Goal: Connect with others: Participate in discussion

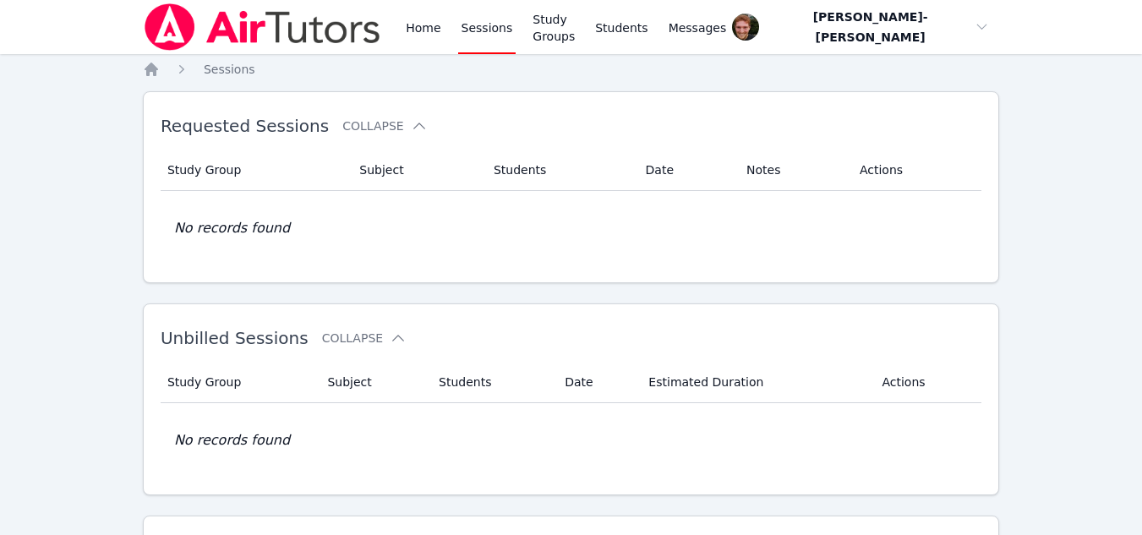
click at [471, 30] on link "Sessions" at bounding box center [487, 27] width 58 height 54
click at [477, 36] on link "Sessions" at bounding box center [487, 27] width 58 height 54
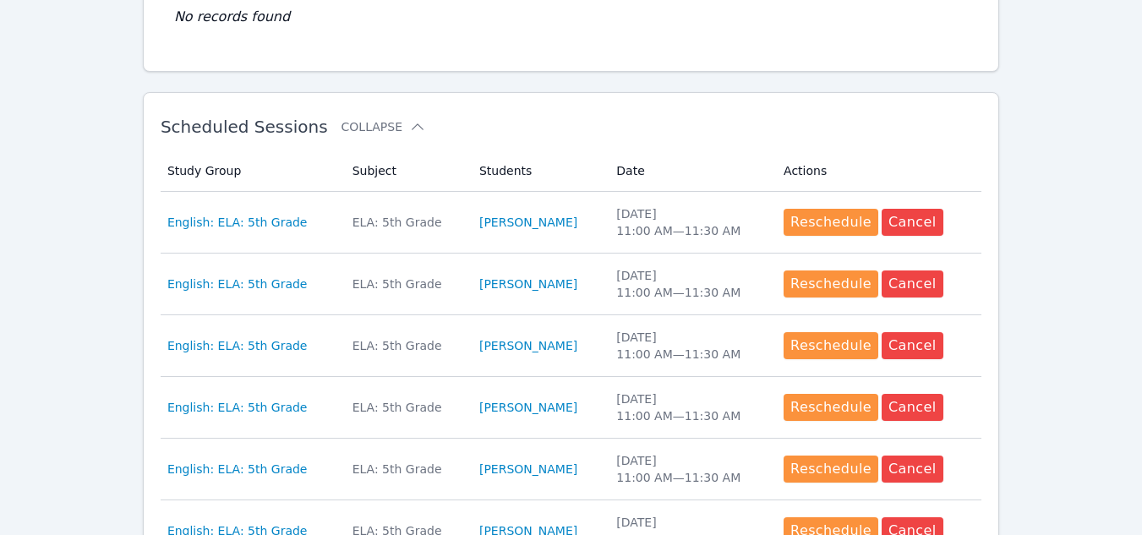
scroll to position [424, 0]
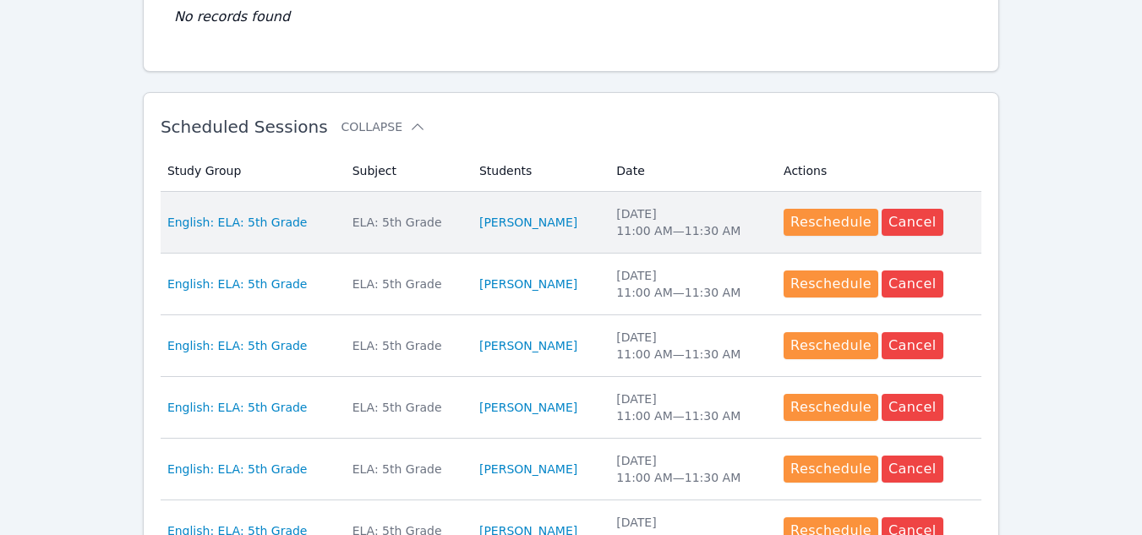
click at [377, 220] on div "ELA: 5th Grade" at bounding box center [406, 222] width 107 height 17
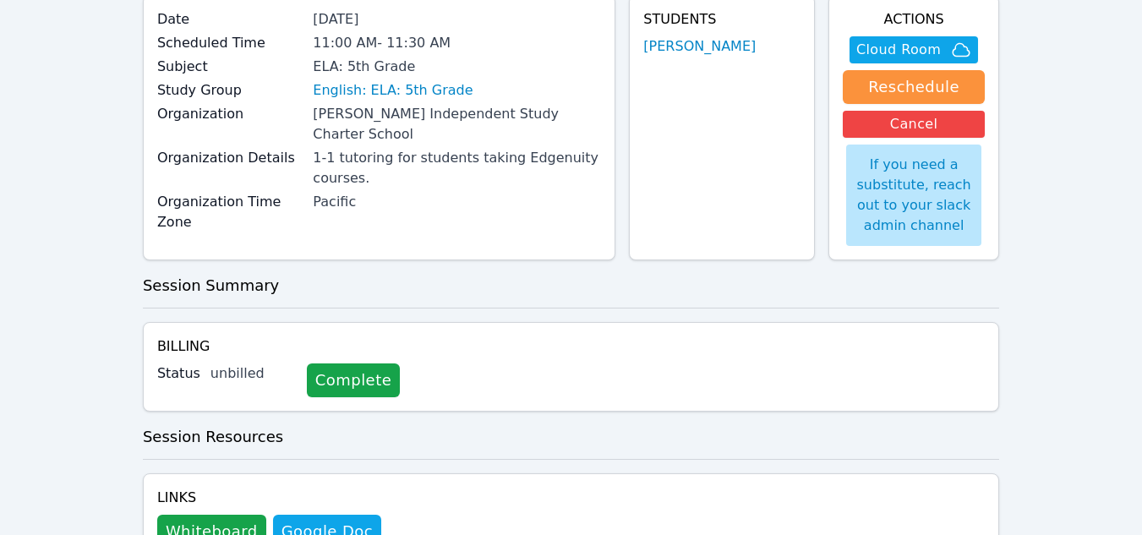
scroll to position [220, 0]
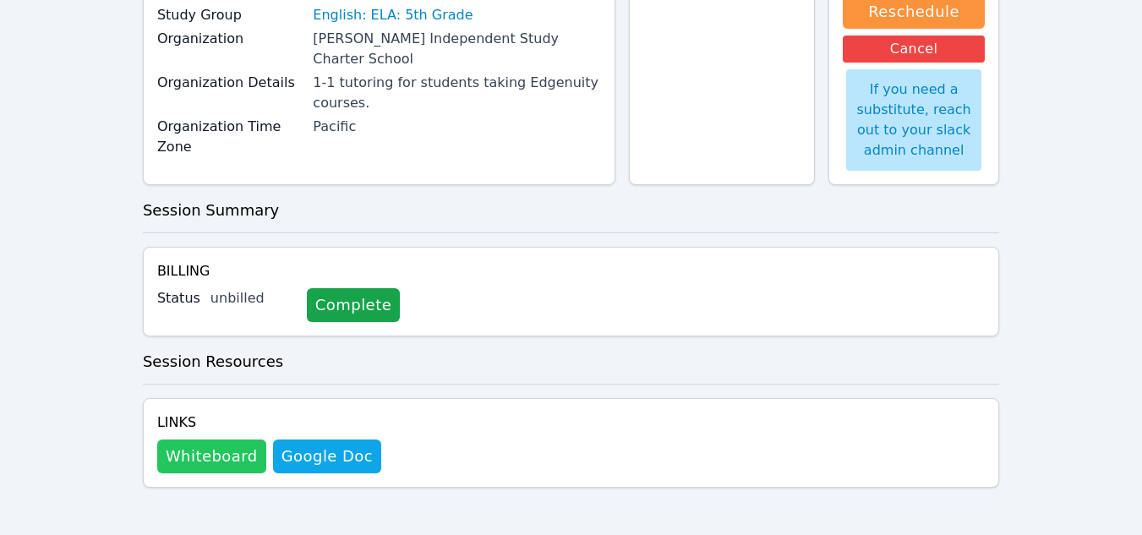
click at [235, 451] on button "Whiteboard" at bounding box center [211, 457] width 109 height 34
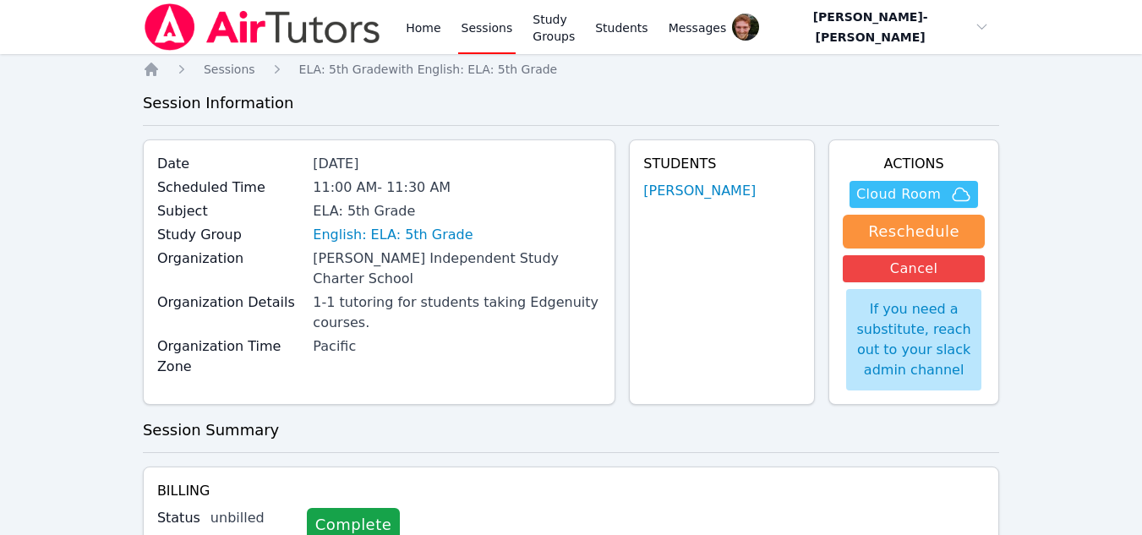
click at [954, 194] on icon "button" at bounding box center [962, 194] width 17 height 13
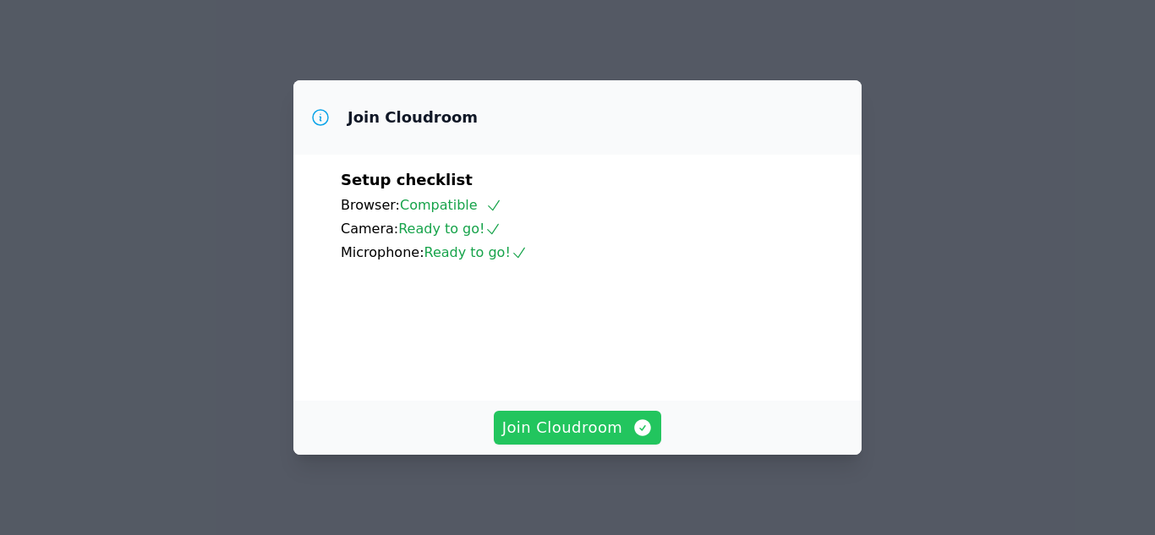
click at [551, 416] on span "Join Cloudroom" at bounding box center [577, 428] width 151 height 24
